Goal: Communication & Community: Answer question/provide support

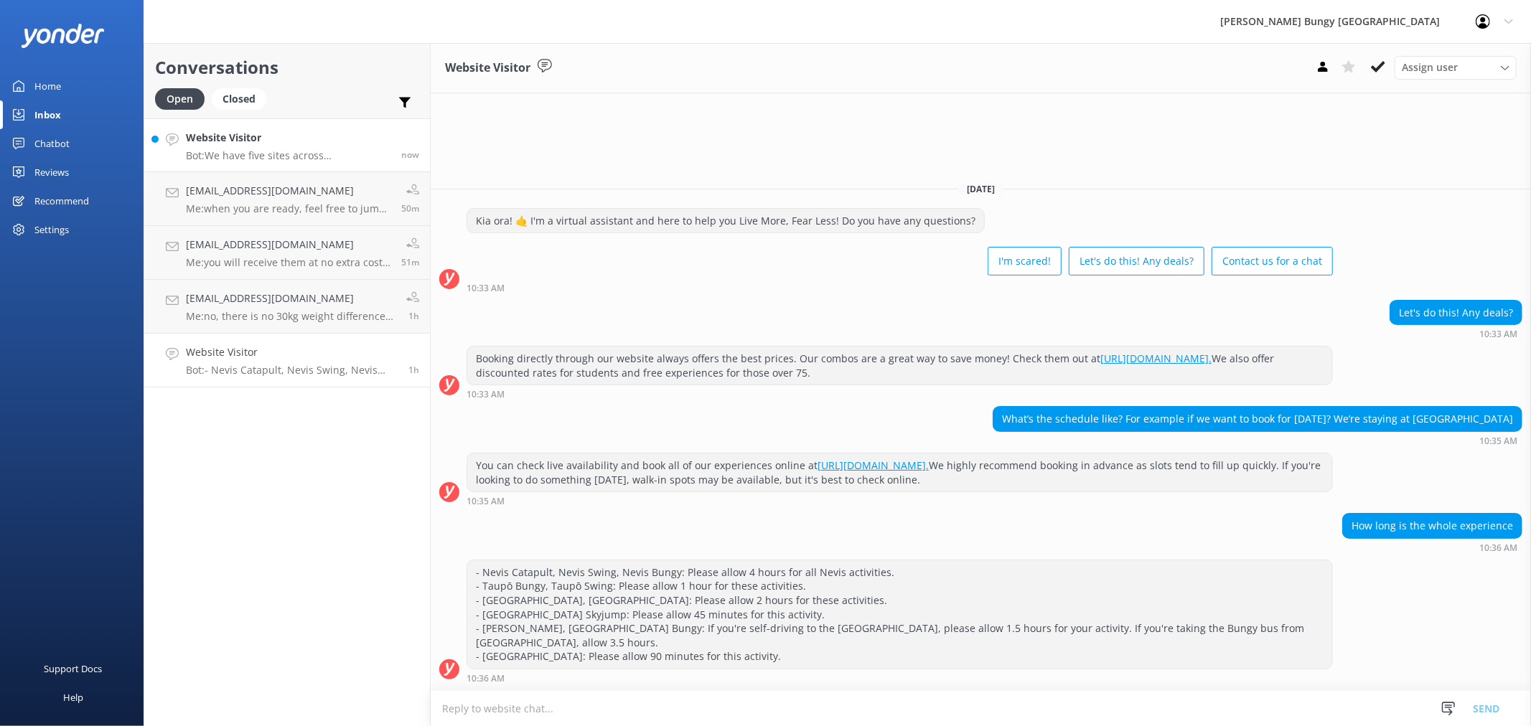
click at [328, 141] on h4 "Website Visitor" at bounding box center [288, 138] width 205 height 16
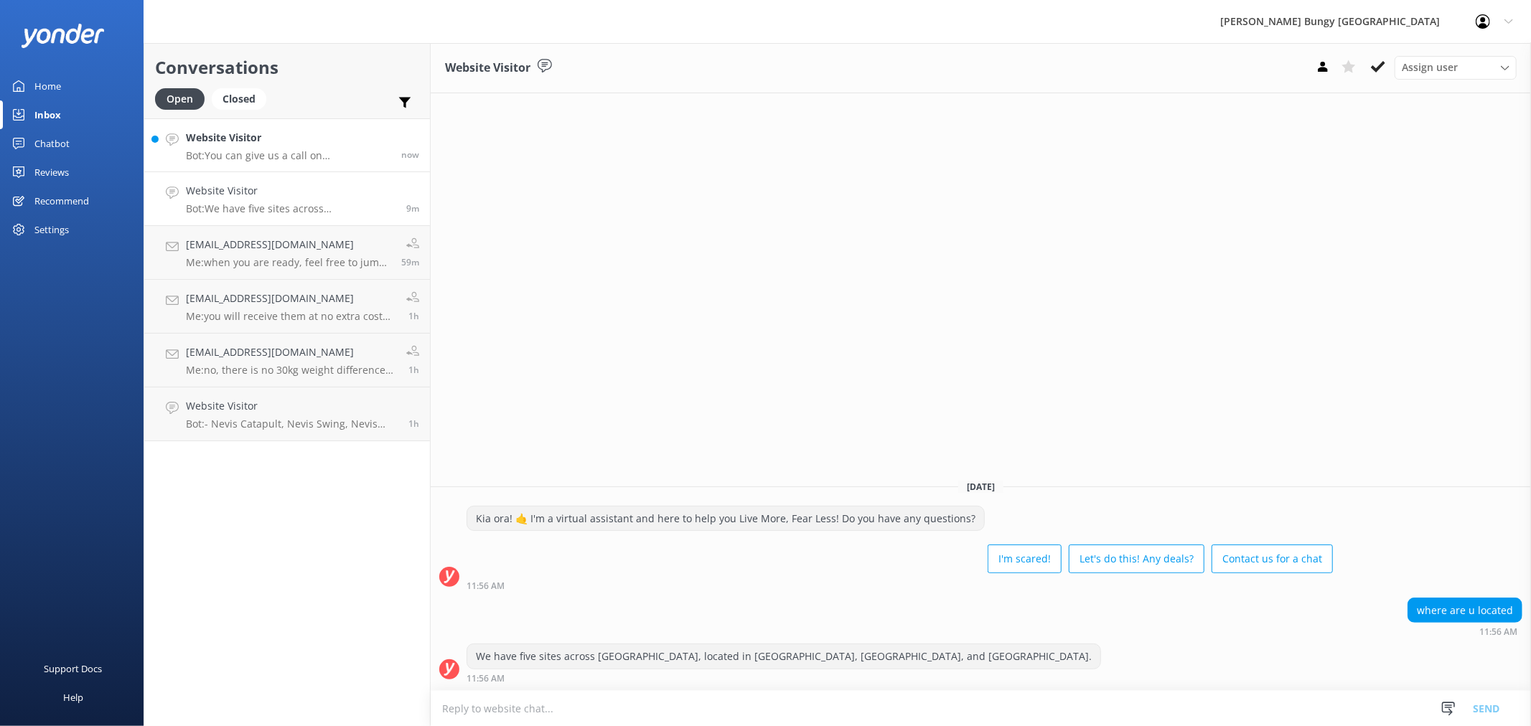
click at [327, 156] on p "Bot: You can give us a call on [PHONE_NUMBER] or [PHONE_NUMBER] to chat with a …" at bounding box center [288, 155] width 205 height 13
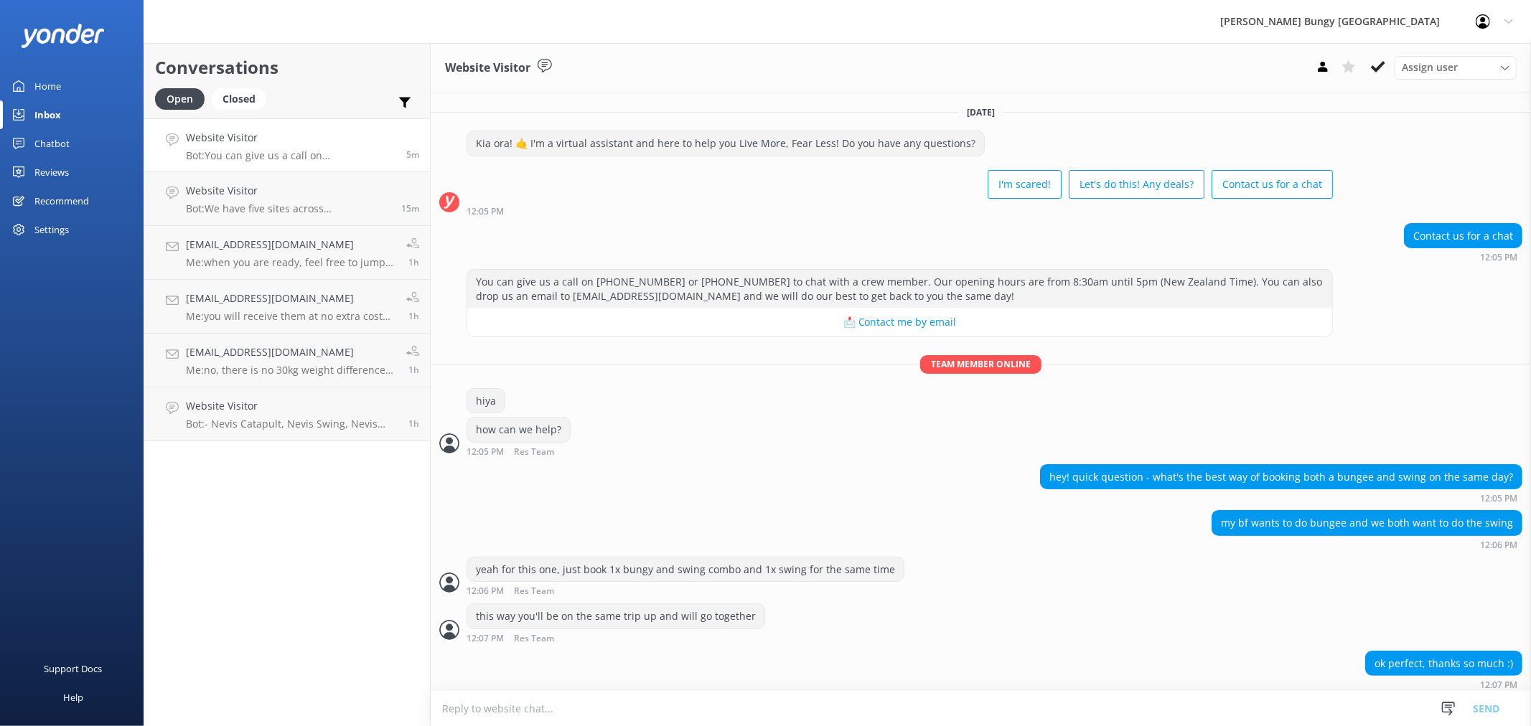
scroll to position [7, 0]
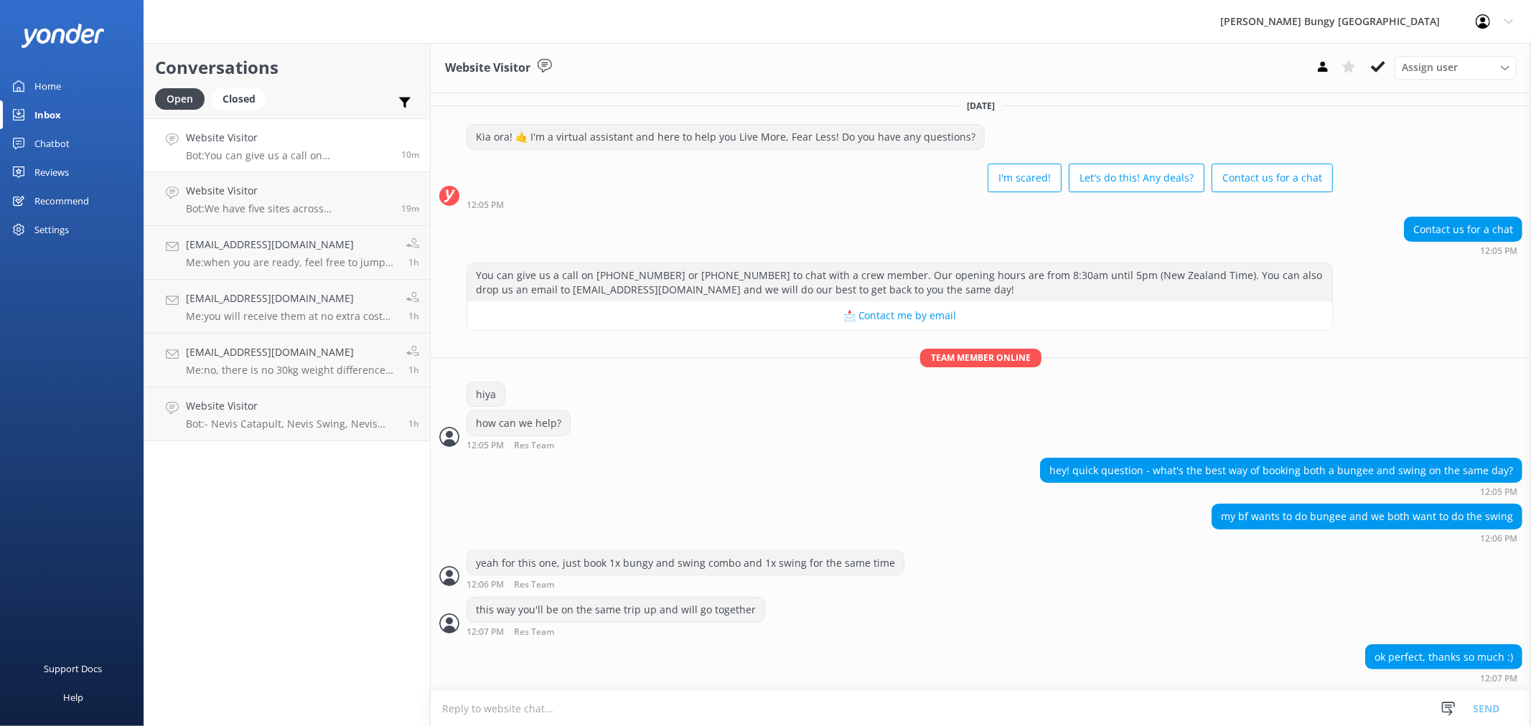
click at [240, 452] on div "Conversations Open Closed Important Assigned to me Unassigned Website Visitor B…" at bounding box center [287, 384] width 287 height 683
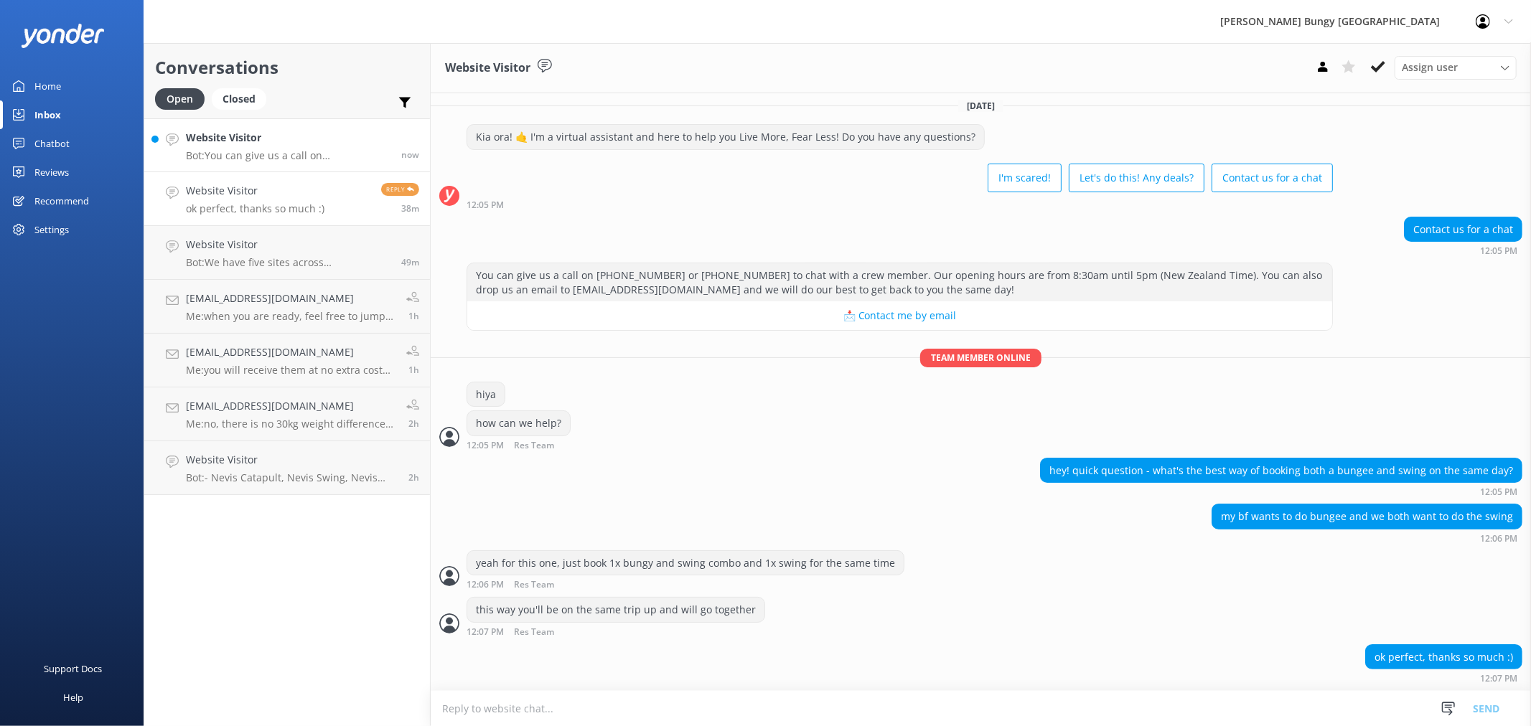
click at [367, 156] on p "Bot: You can give us a call on [PHONE_NUMBER] or [PHONE_NUMBER] to chat with a …" at bounding box center [288, 155] width 205 height 13
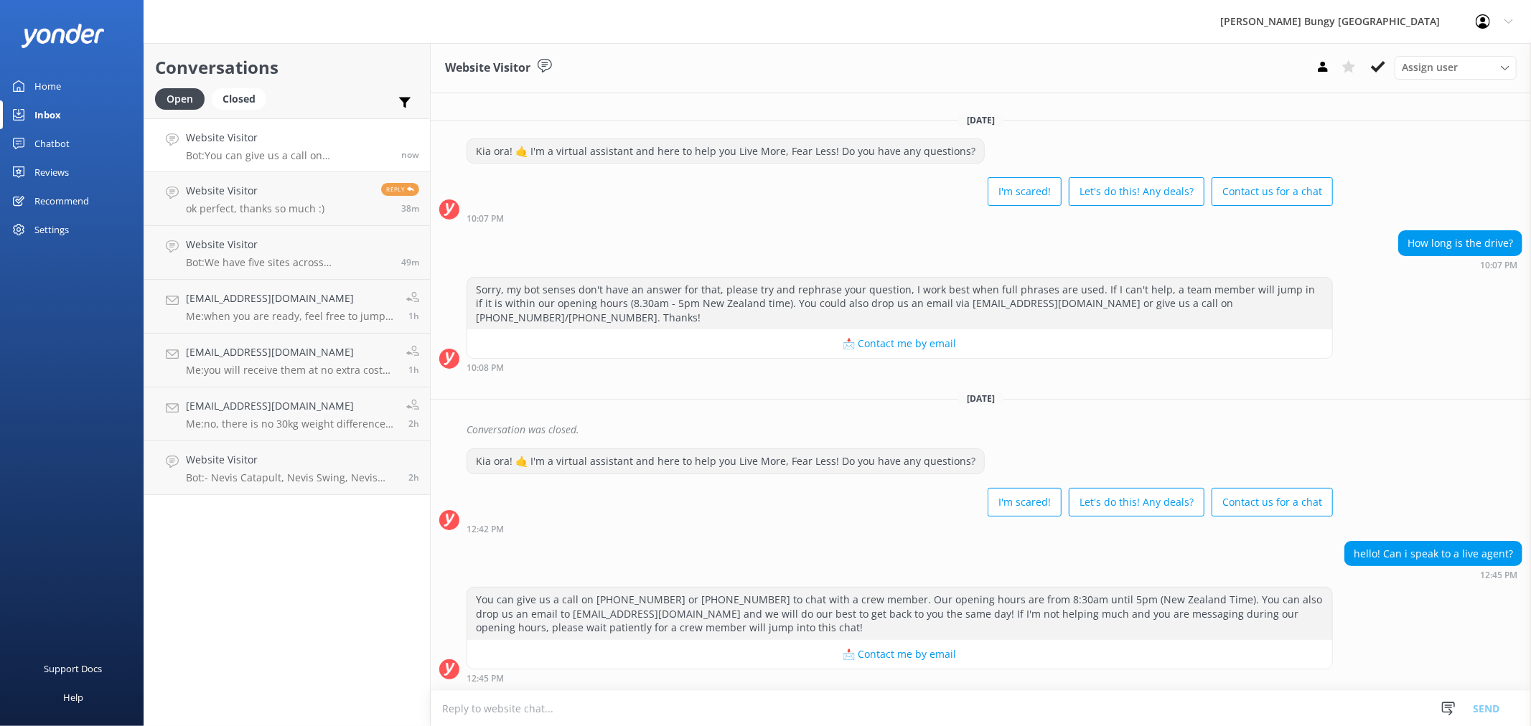
click at [1130, 696] on textarea at bounding box center [981, 708] width 1100 height 35
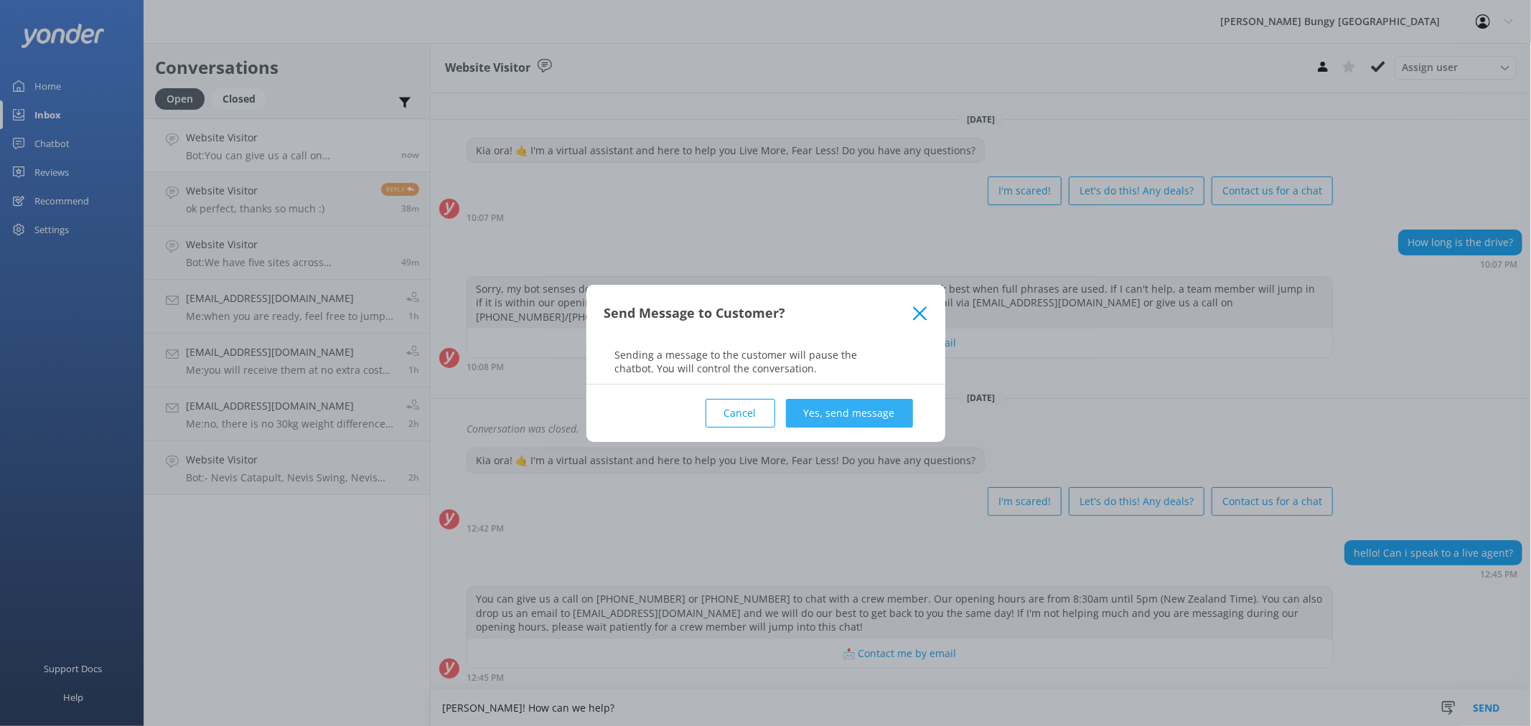
type textarea "[PERSON_NAME]! How can we help?"
click at [850, 418] on button "Yes, send message" at bounding box center [849, 413] width 127 height 29
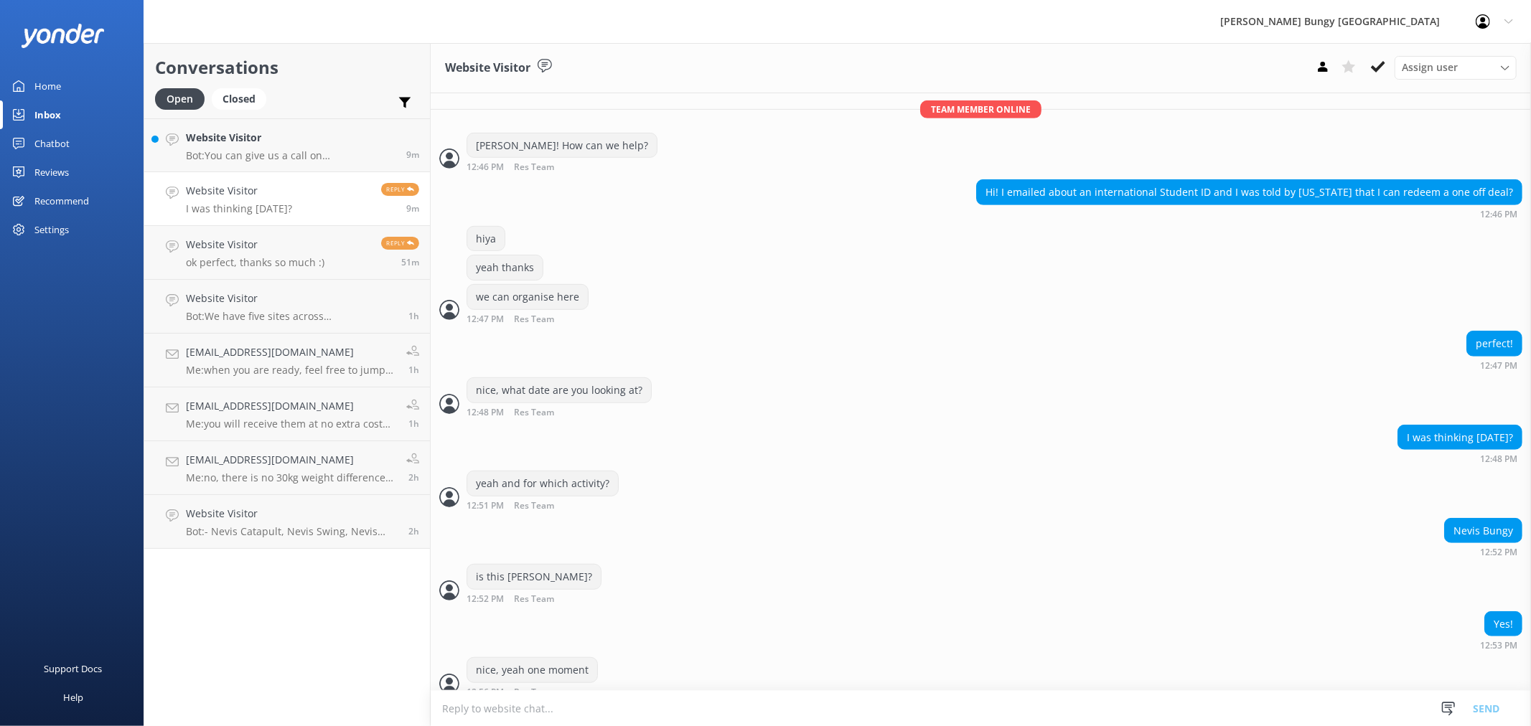
scroll to position [598, 0]
click at [334, 146] on h4 "Website Visitor" at bounding box center [291, 138] width 210 height 16
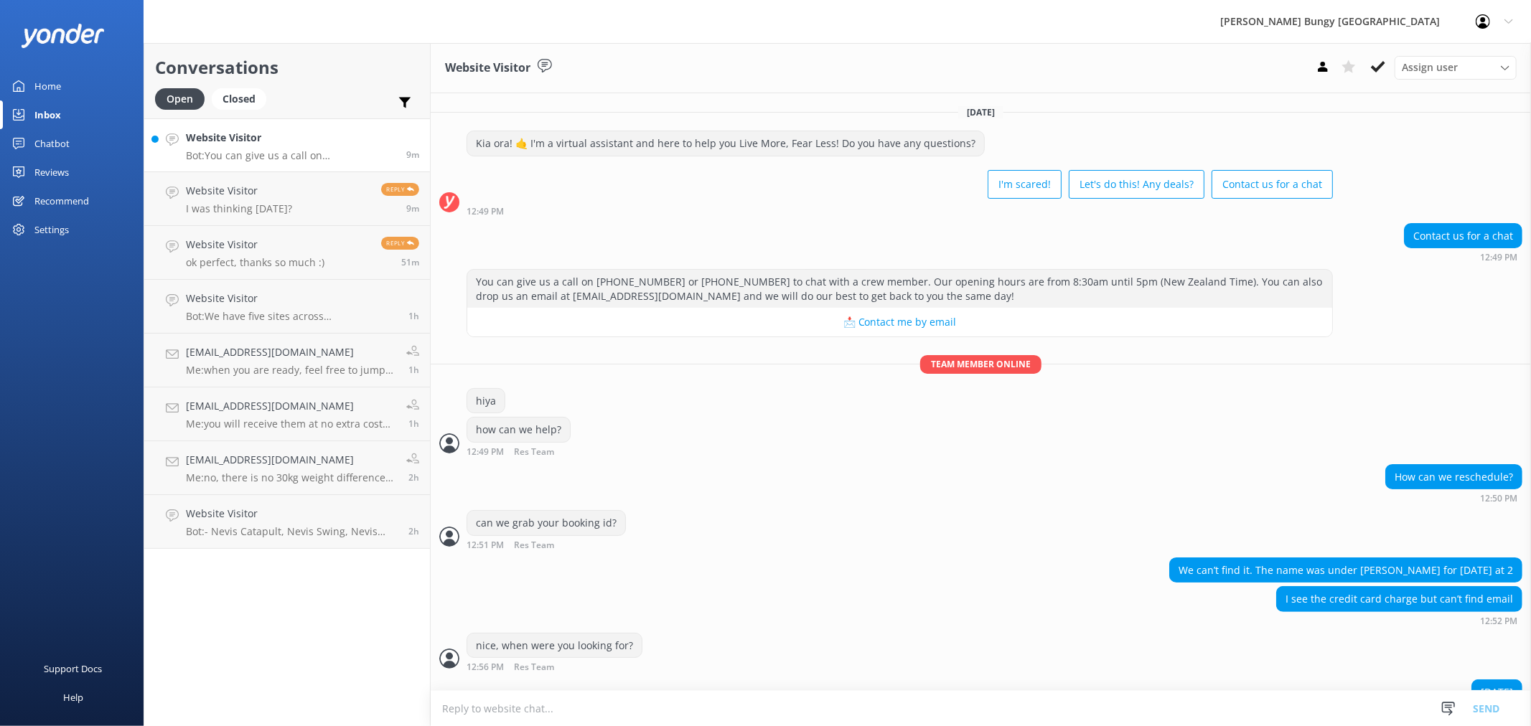
scroll to position [37, 0]
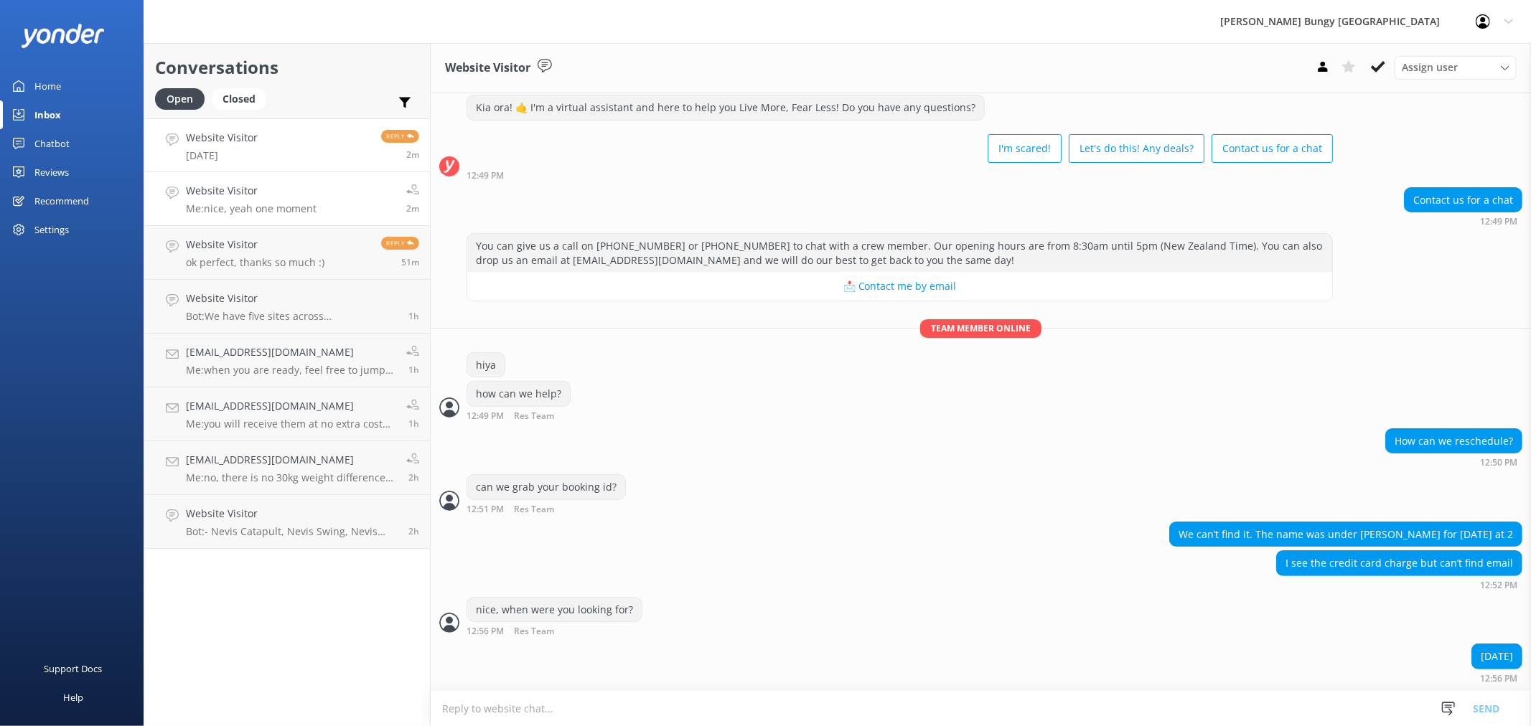
click at [302, 206] on p "Me: nice, yeah one moment" at bounding box center [251, 208] width 131 height 13
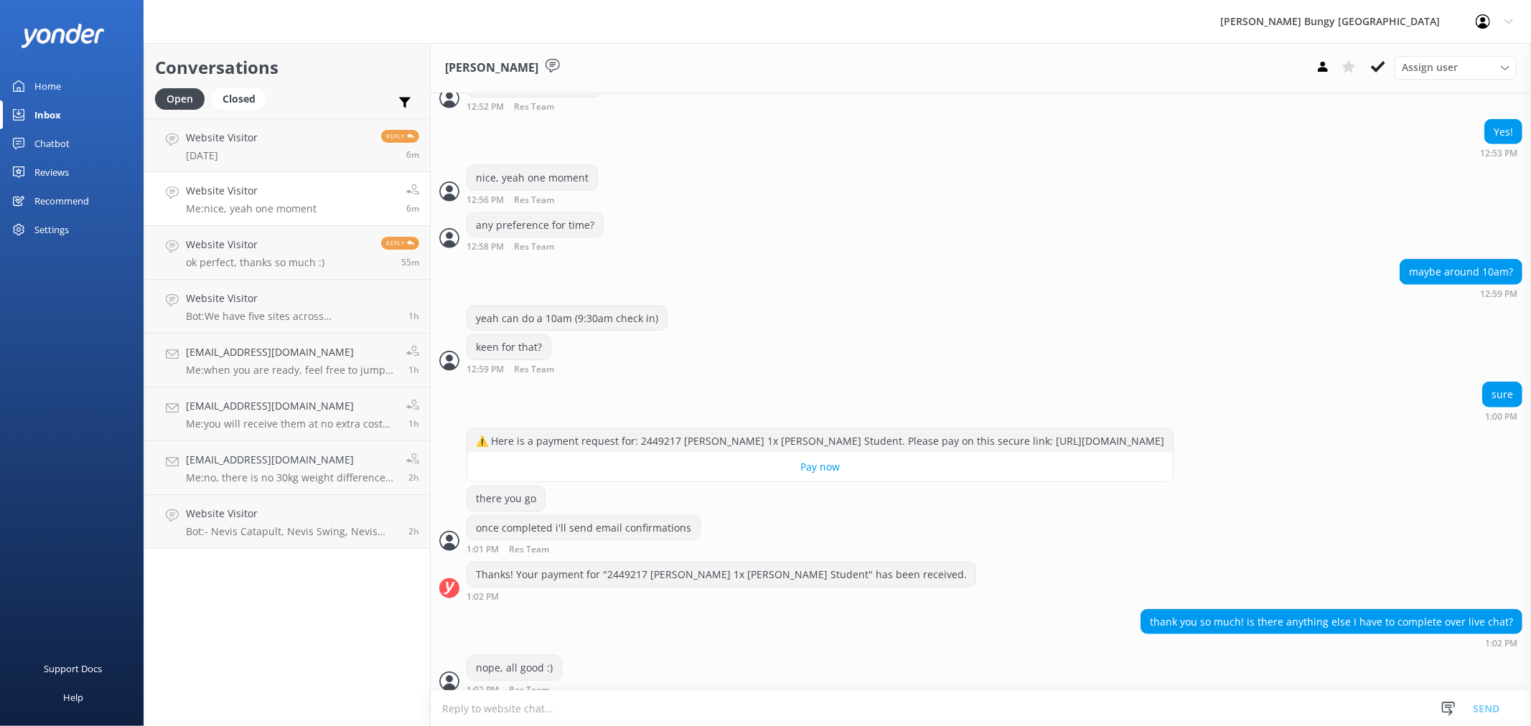
scroll to position [1136, 0]
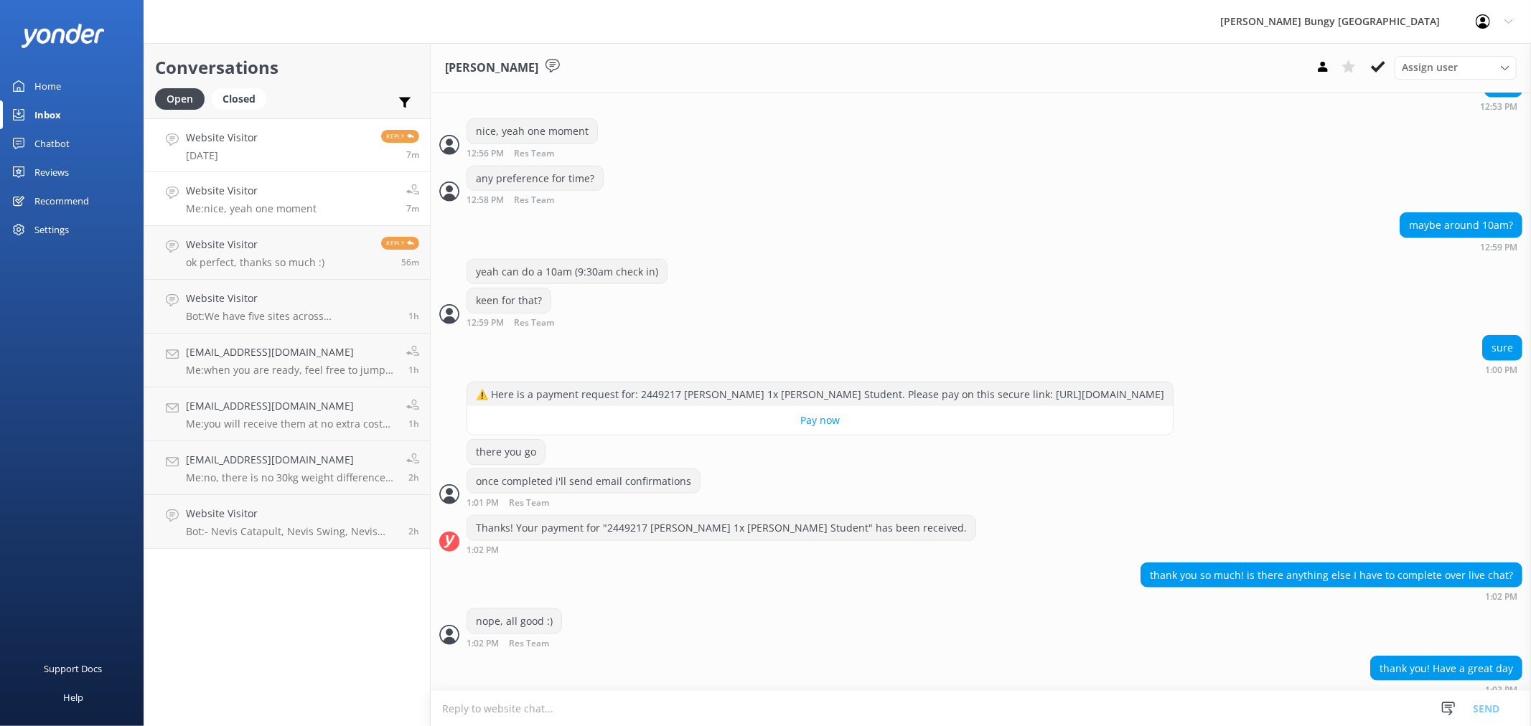
click at [346, 145] on link "Website Visitor [DATE] Reply 7m" at bounding box center [287, 145] width 286 height 54
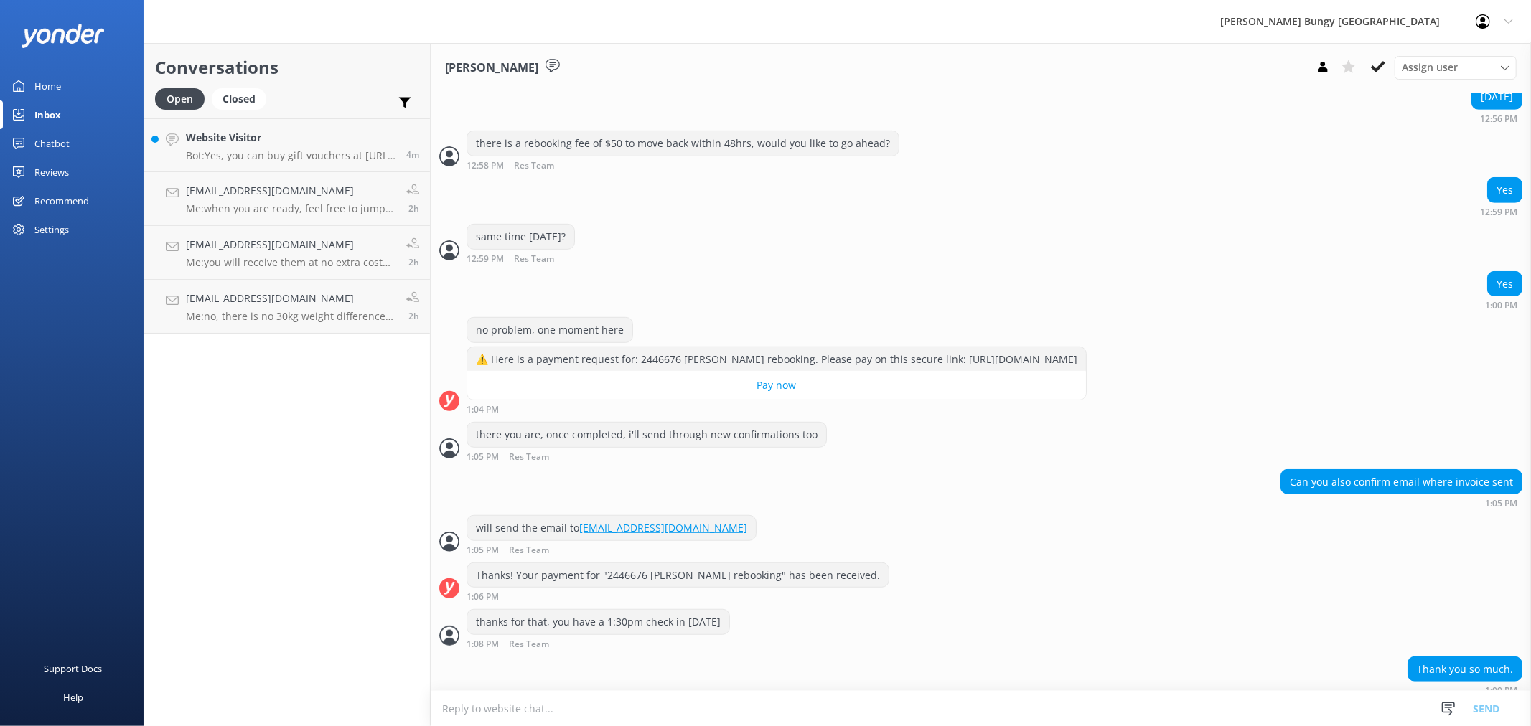
scroll to position [689, 0]
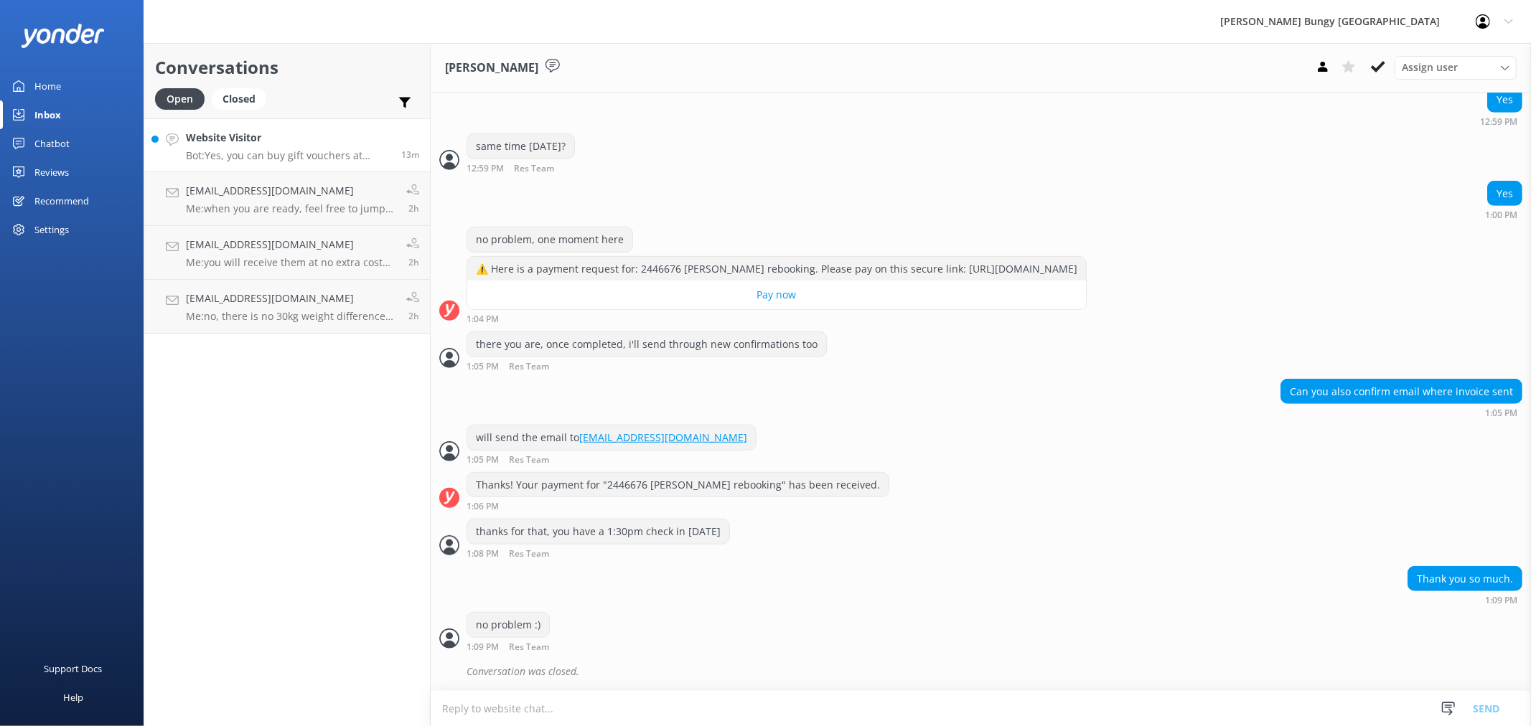
click at [234, 151] on p "Bot: Yes, you can buy gift vouchers at [URL][DOMAIN_NAME]. They’re valid for 12…" at bounding box center [288, 155] width 205 height 13
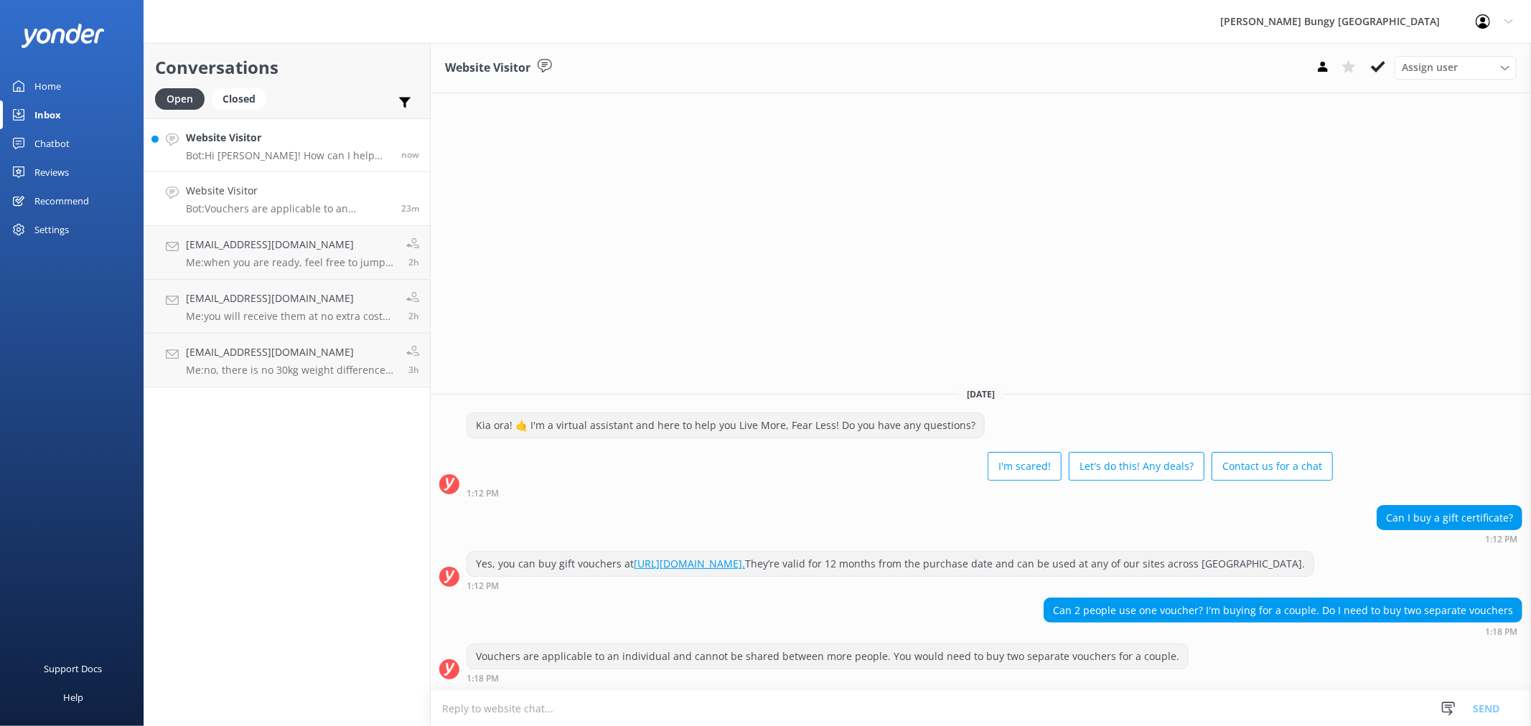
click at [275, 133] on h4 "Website Visitor" at bounding box center [288, 138] width 205 height 16
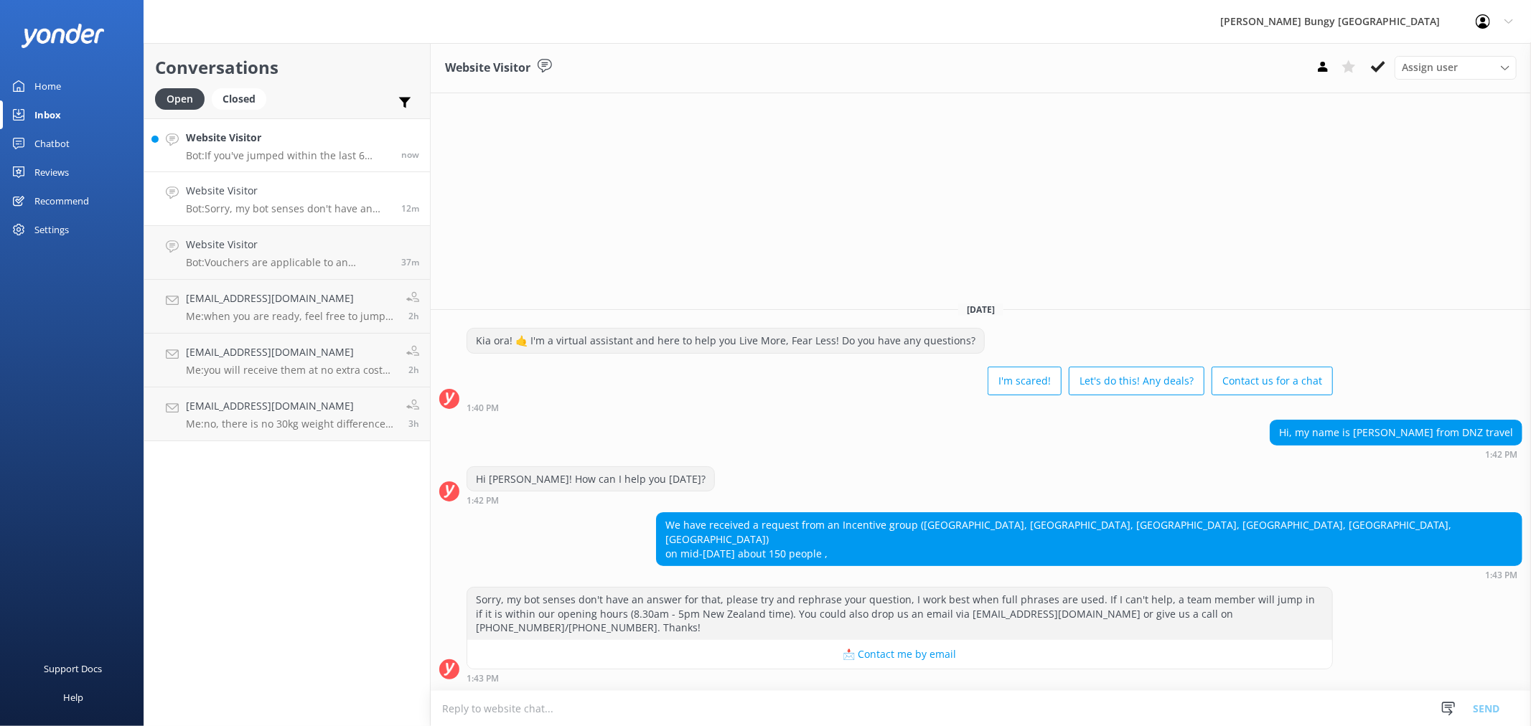
click at [300, 130] on link "Website Visitor Bot: If you've jumped within the last 6 months, you can redo th…" at bounding box center [287, 145] width 286 height 54
